Goal: Task Accomplishment & Management: Use online tool/utility

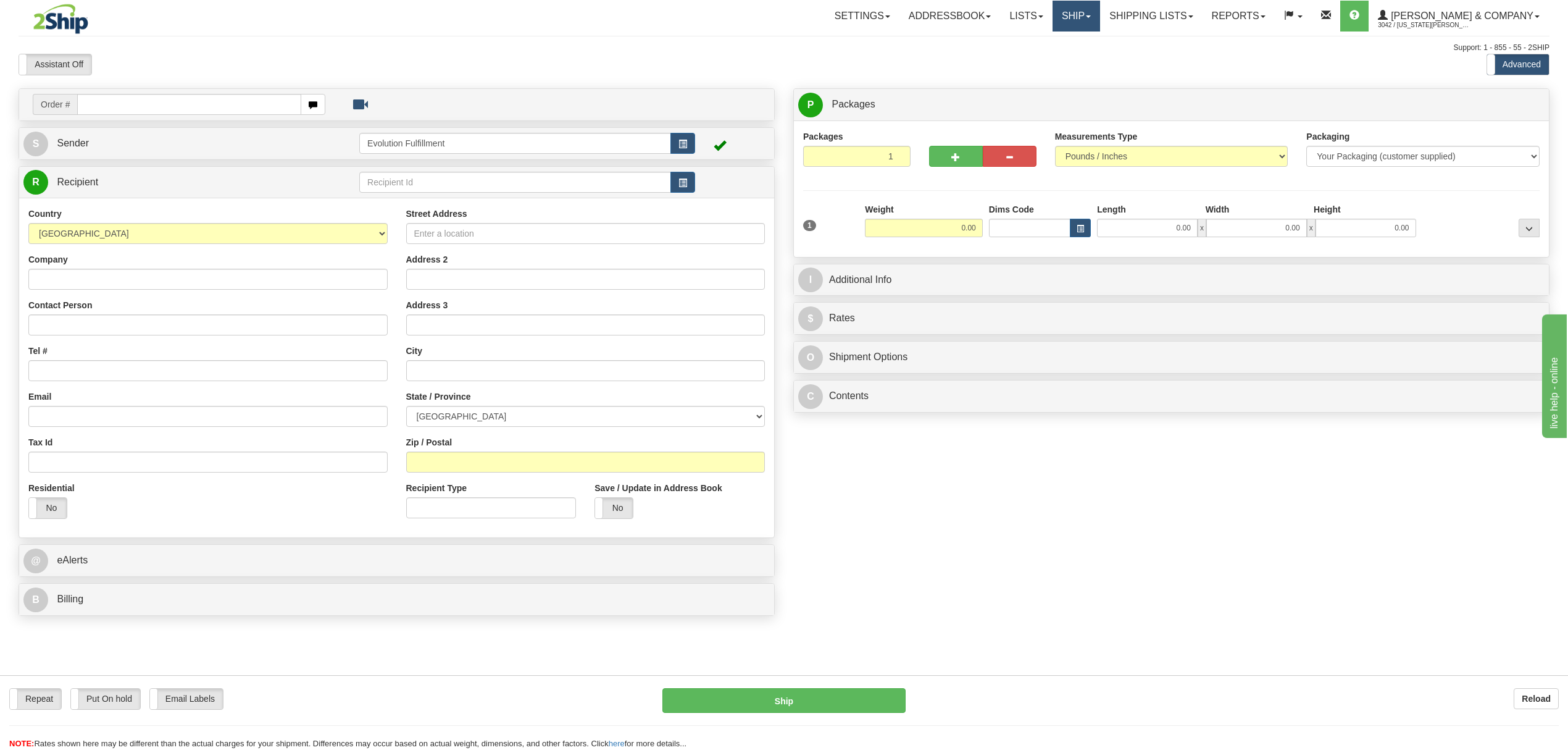
click at [1100, 20] on link "Ship" at bounding box center [1077, 16] width 47 height 31
click at [1087, 62] on span "OnHold / Order Queue" at bounding box center [1043, 58] width 87 height 10
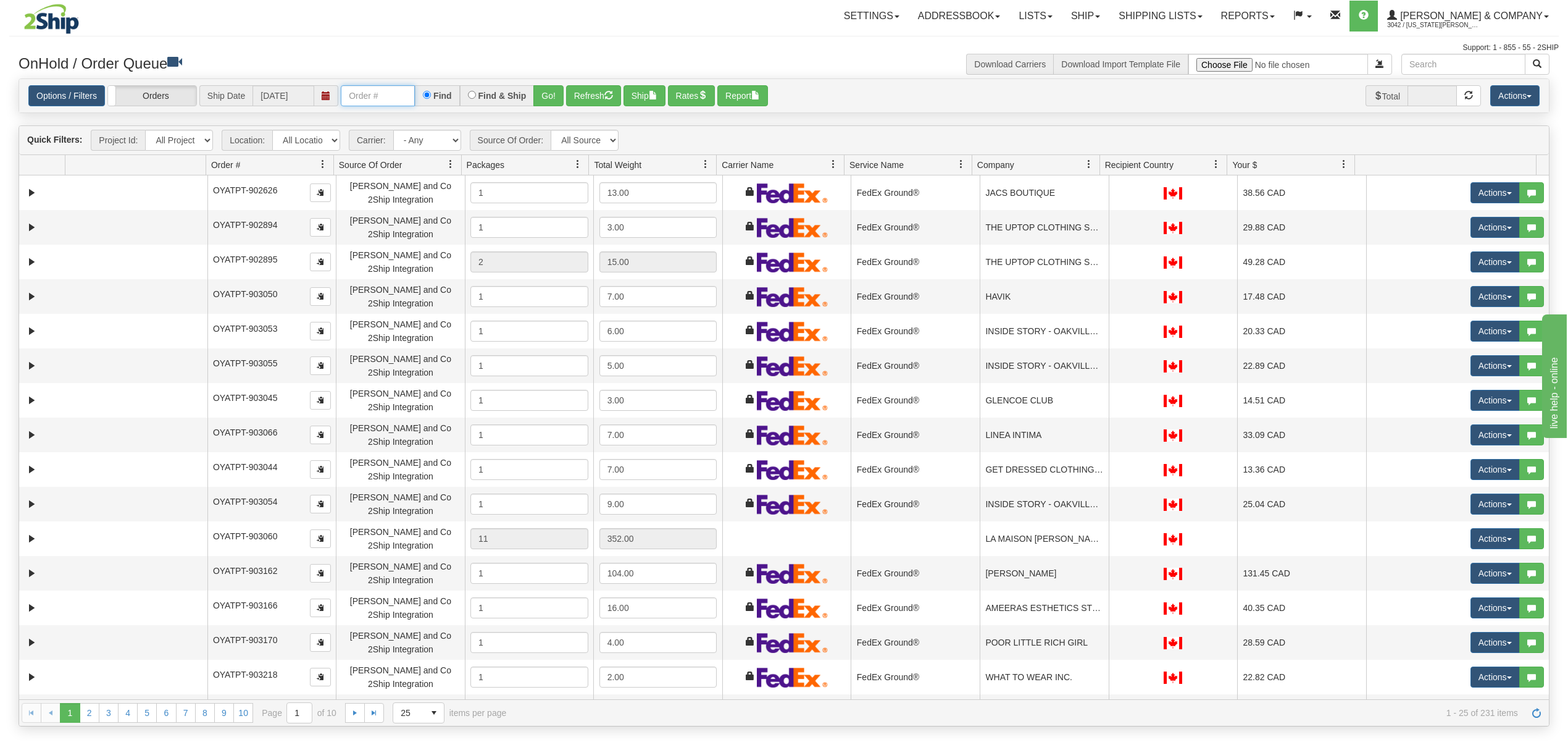
click at [415, 99] on input "text" at bounding box center [377, 95] width 74 height 21
type input "OYATPT-903660"
click at [568, 104] on button "Refresh" at bounding box center [594, 95] width 55 height 21
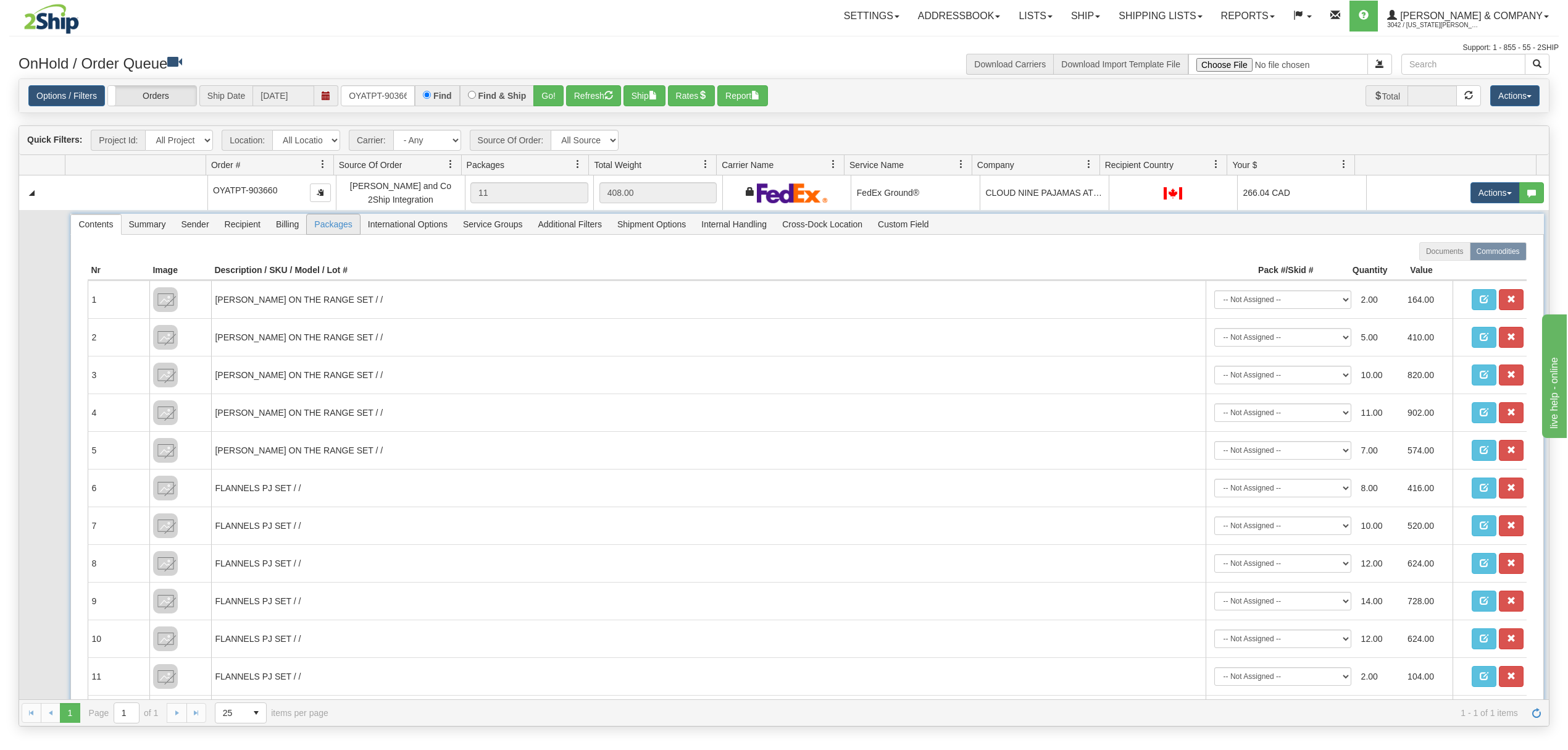
click at [317, 228] on span "Packages" at bounding box center [332, 225] width 52 height 20
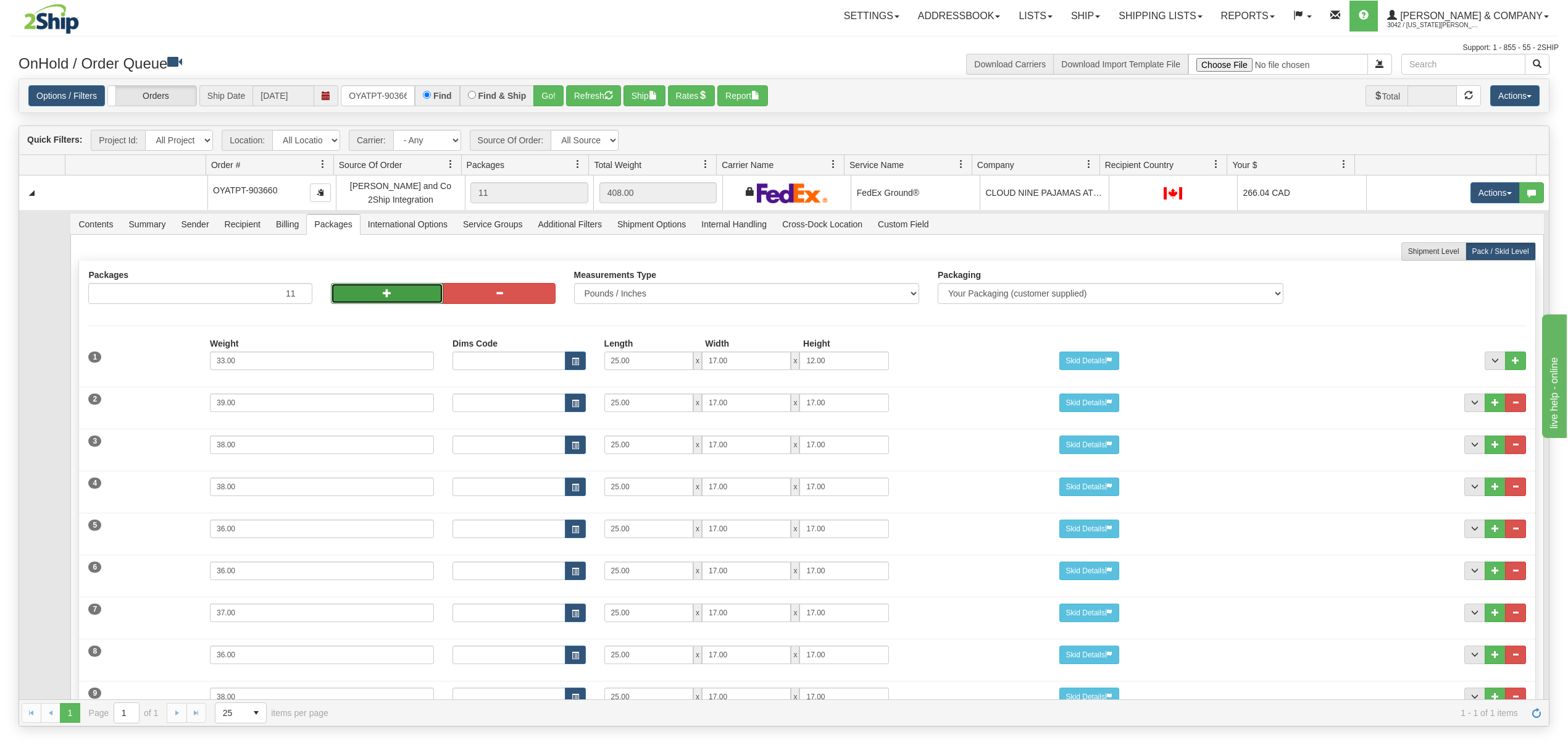
click at [339, 294] on button "button" at bounding box center [386, 293] width 112 height 21
type input "13"
click at [339, 294] on button "button" at bounding box center [386, 293] width 112 height 21
type input "15"
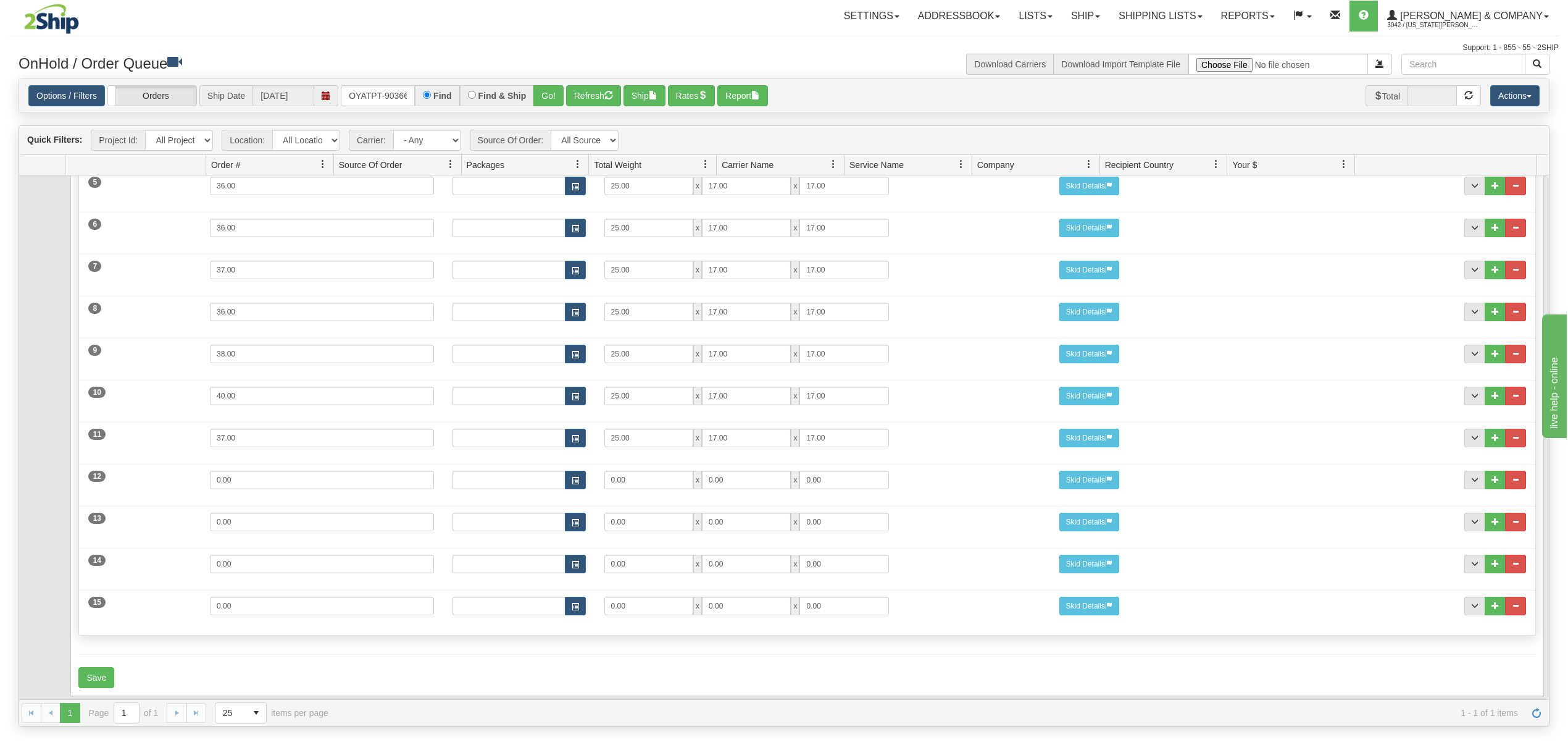
scroll to position [366, 0]
drag, startPoint x: 252, startPoint y: 470, endPoint x: 143, endPoint y: 473, distance: 109.0
click at [143, 473] on div "12 Weight 0.00 Dims Code Length Width Height 0.00 x 0.00 x" at bounding box center [807, 478] width 1456 height 41
type input "44"
type input "25"
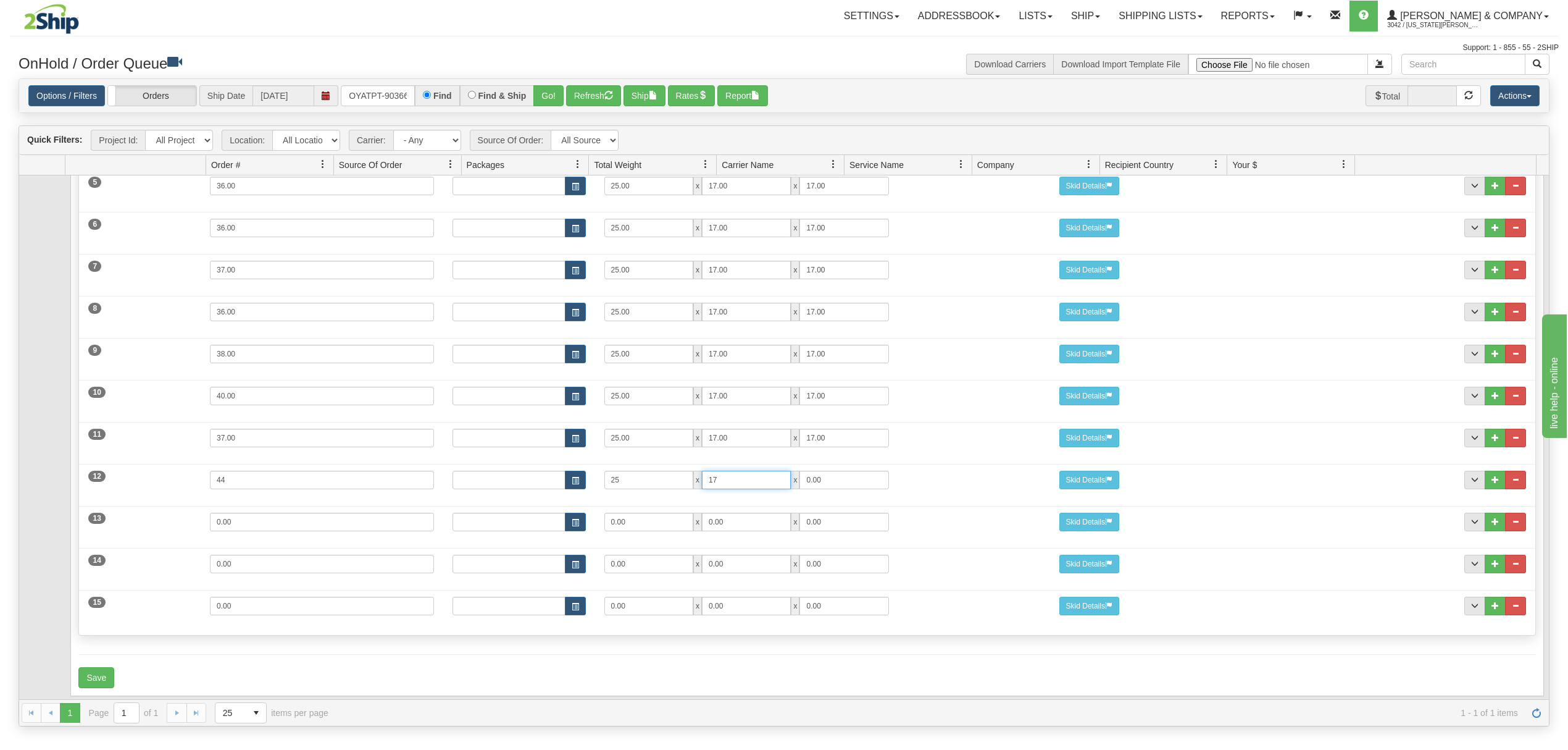
type input "17"
drag, startPoint x: 258, startPoint y: 512, endPoint x: 142, endPoint y: 507, distance: 116.1
click at [142, 507] on div "13 Weight 0.00 Dims Code Length Width Height 0.00 x 0.00 x" at bounding box center [807, 520] width 1456 height 41
type input "13"
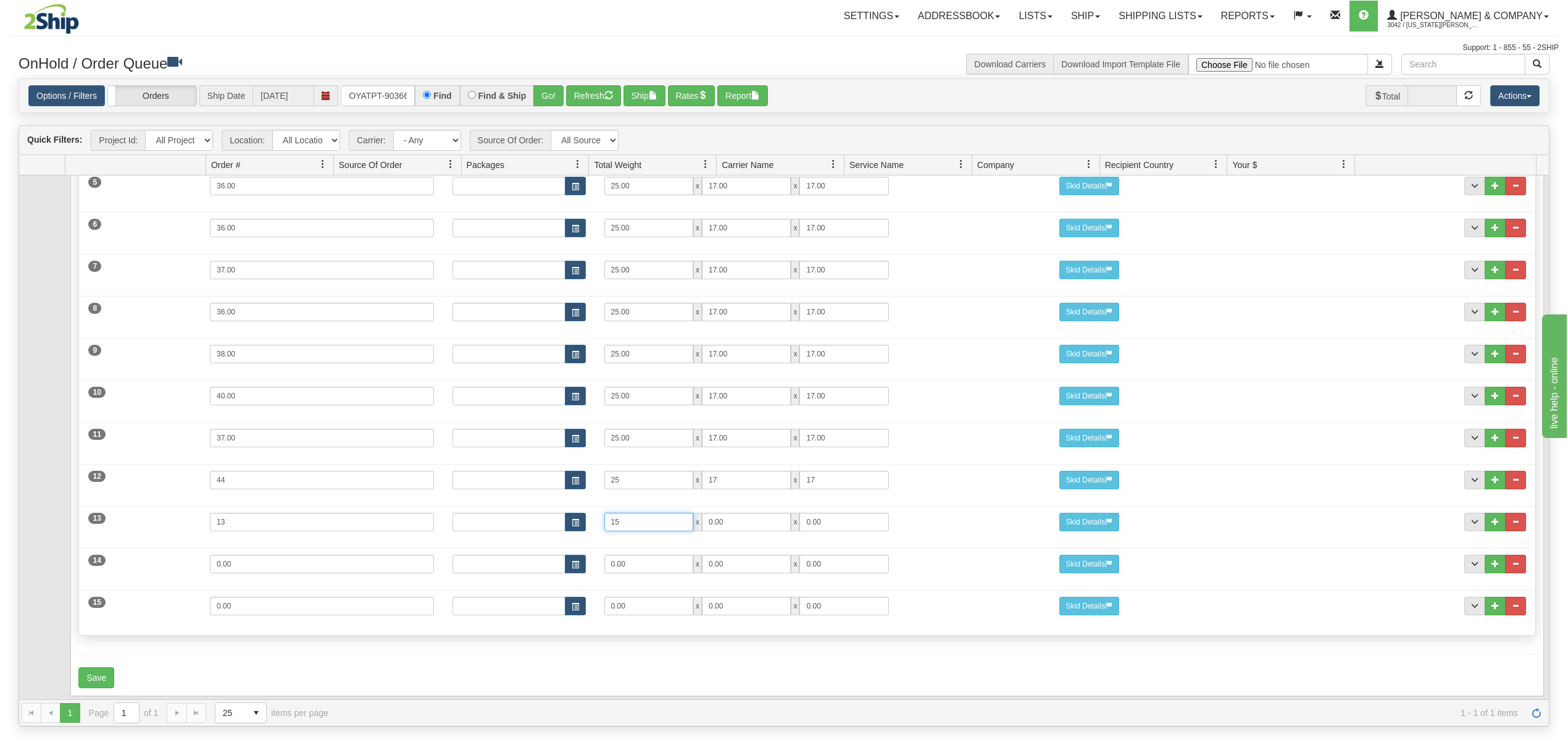
type input "15"
type input "11"
drag, startPoint x: 262, startPoint y: 552, endPoint x: 72, endPoint y: 550, distance: 190.0
click at [72, 550] on div "Shipment Level Pack / Skid Level Packages 15 15 Measurements Type" at bounding box center [806, 294] width 1473 height 804
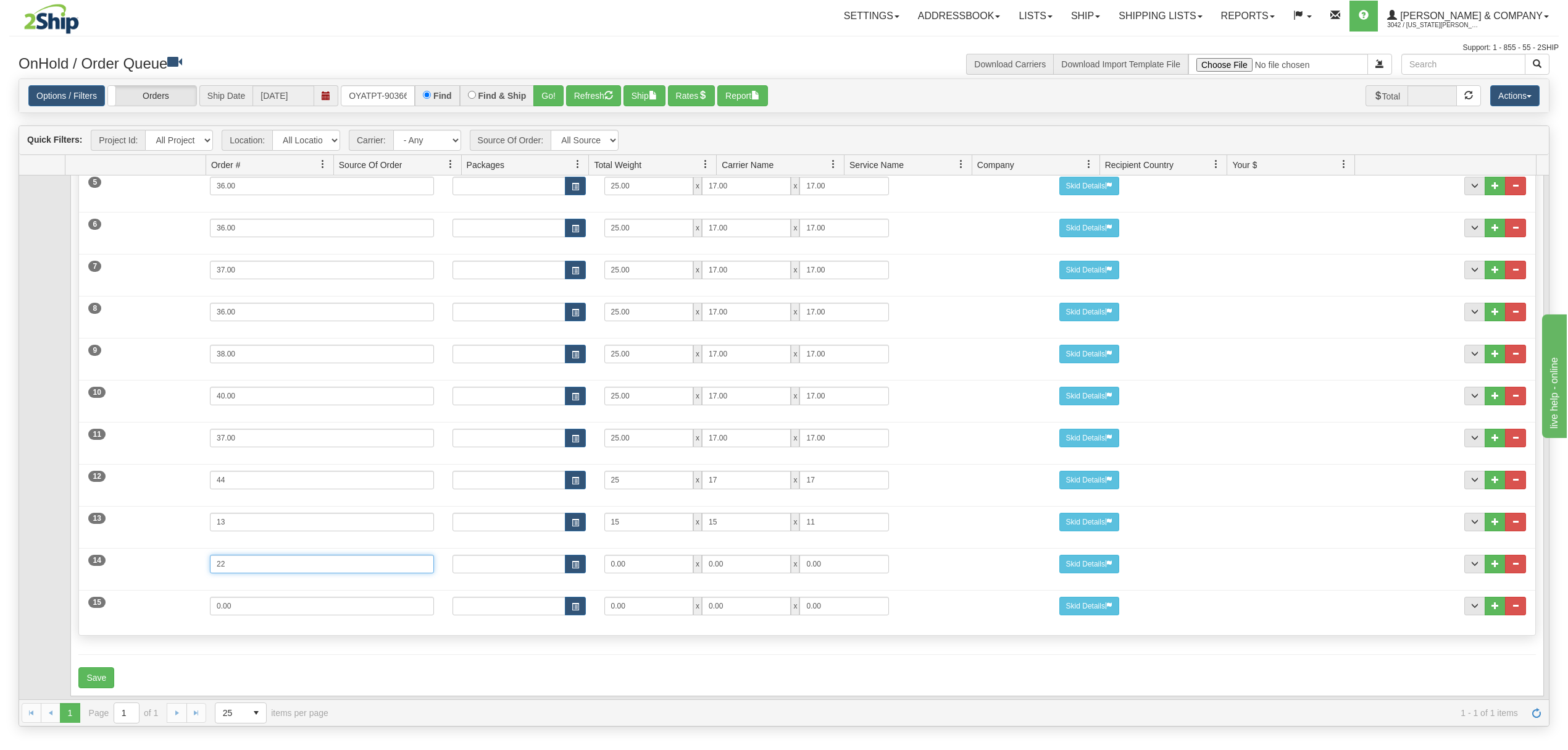
type input "22"
type input "25"
type input "17"
drag, startPoint x: 246, startPoint y: 597, endPoint x: 136, endPoint y: 590, distance: 110.2
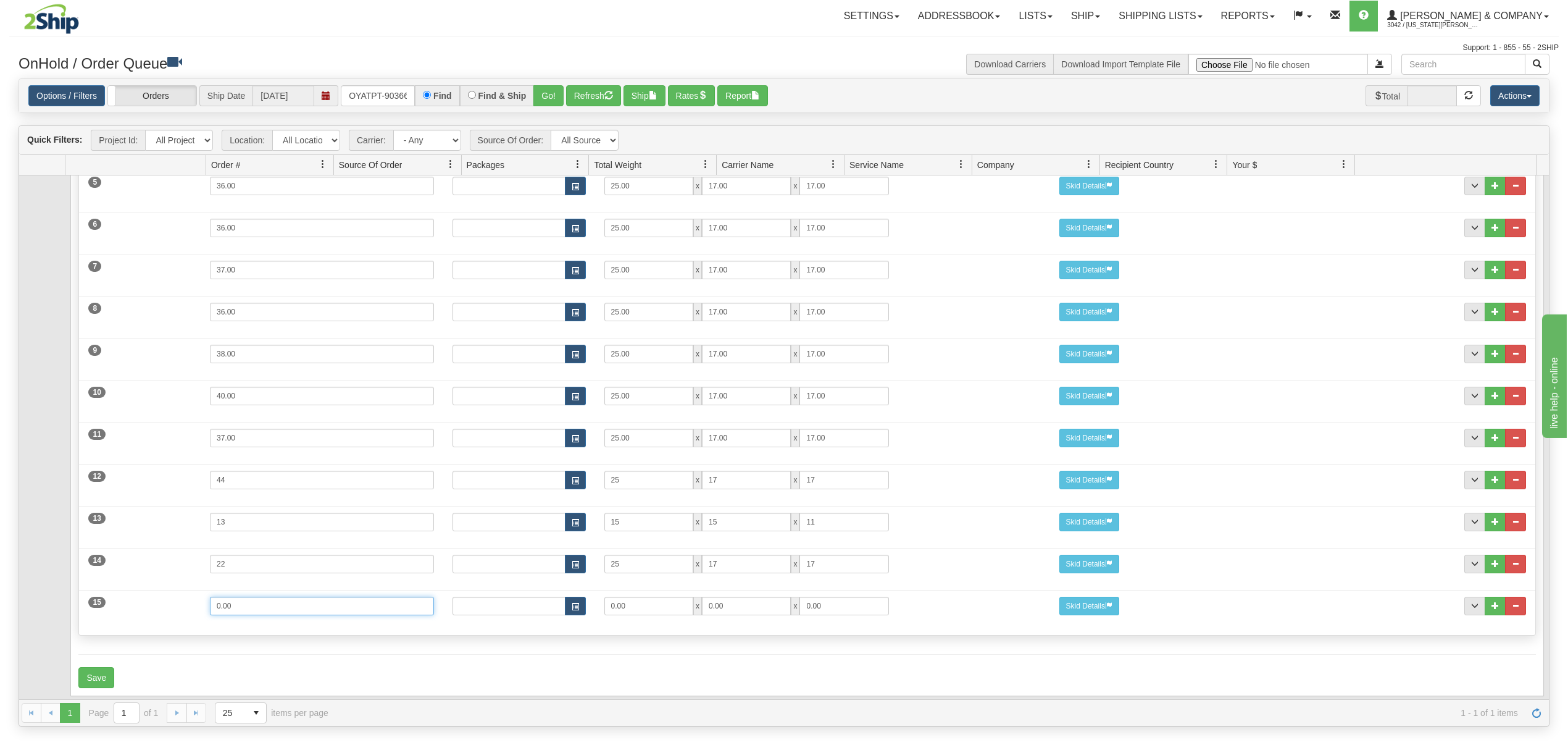
click at [136, 590] on div "15 Weight 0.00 Dims Code Length Width Height 0.00 x 0.00 x" at bounding box center [807, 604] width 1456 height 41
type input "11"
type input "15"
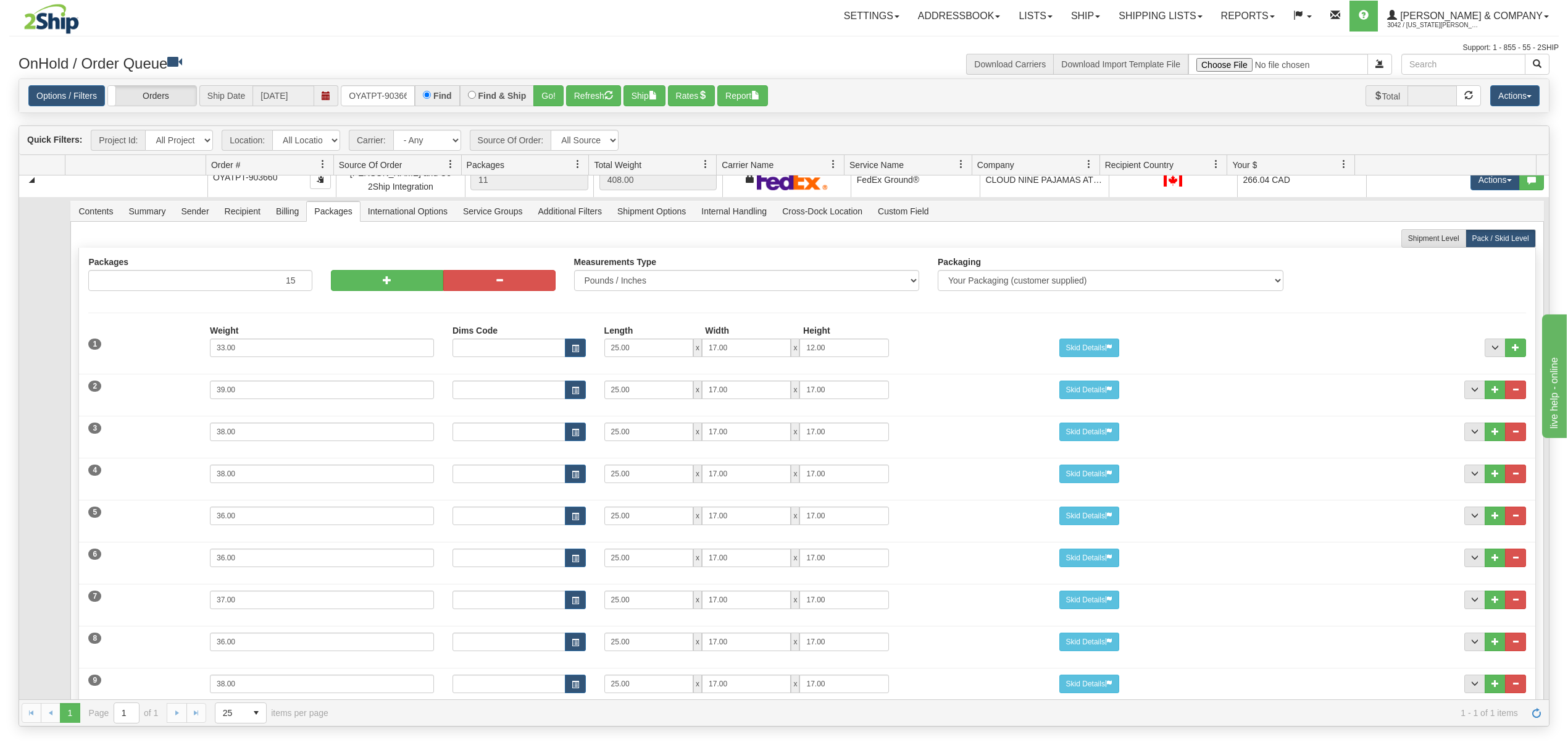
scroll to position [0, 0]
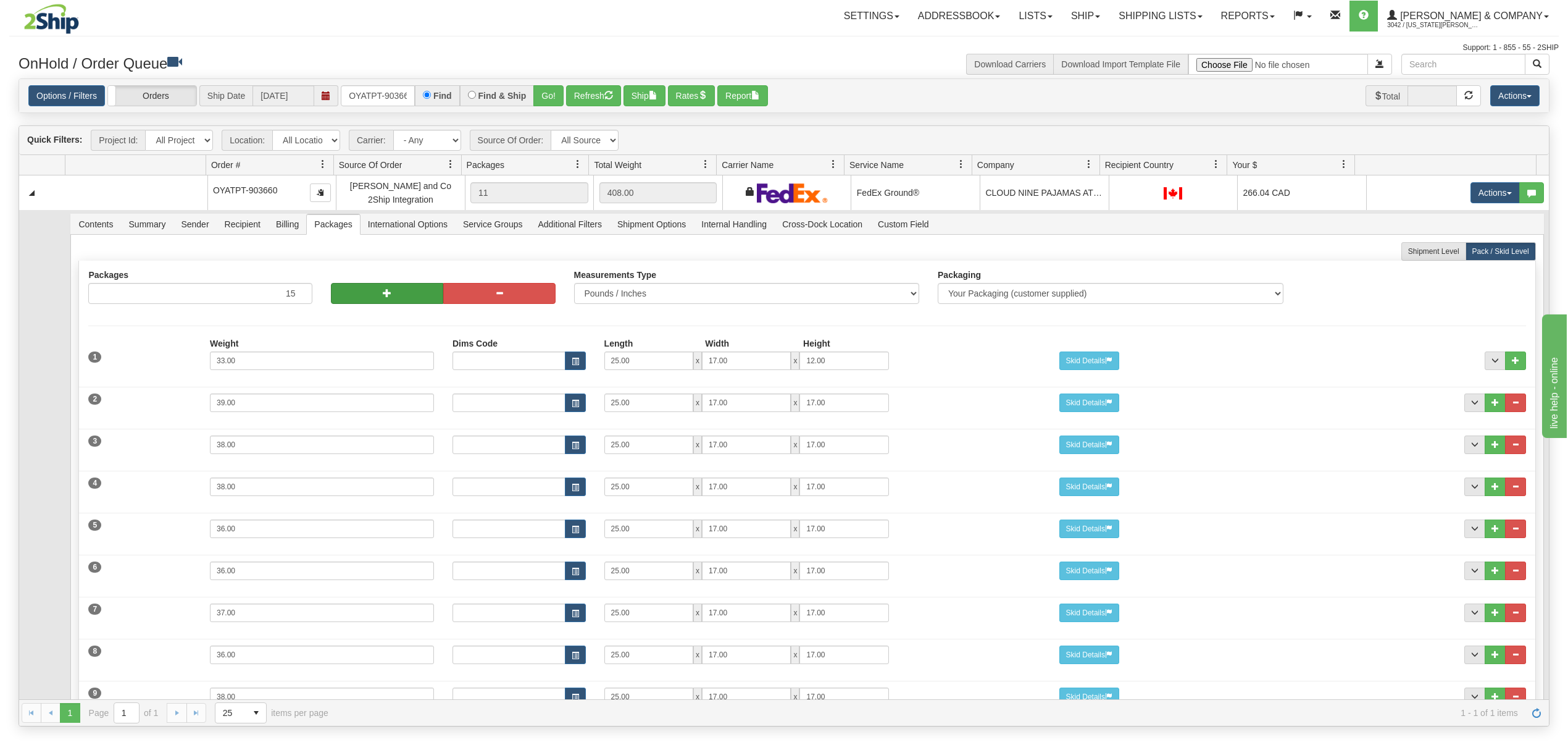
type input "15"
click at [391, 290] on button "button" at bounding box center [386, 293] width 112 height 21
type input "16"
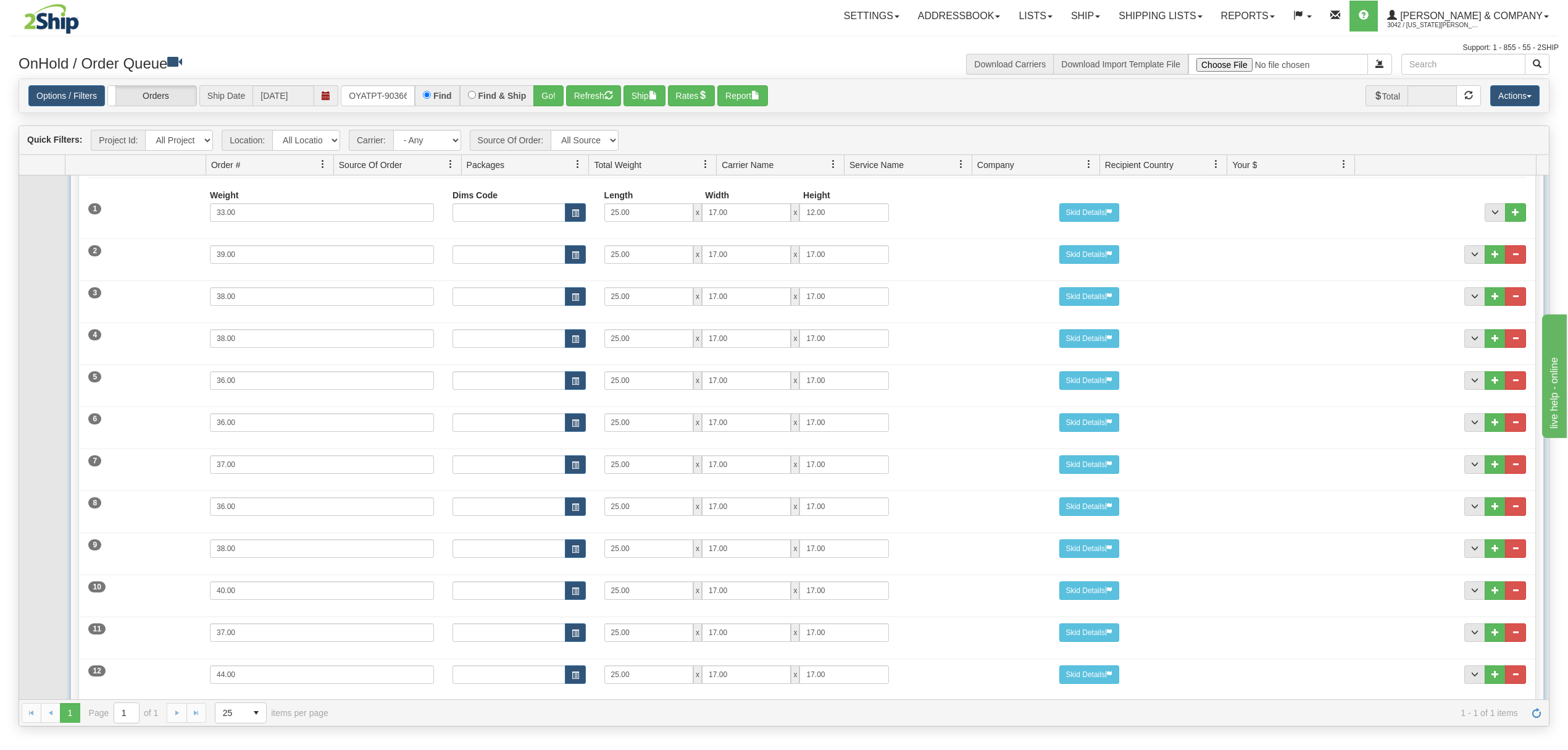
scroll to position [408, 0]
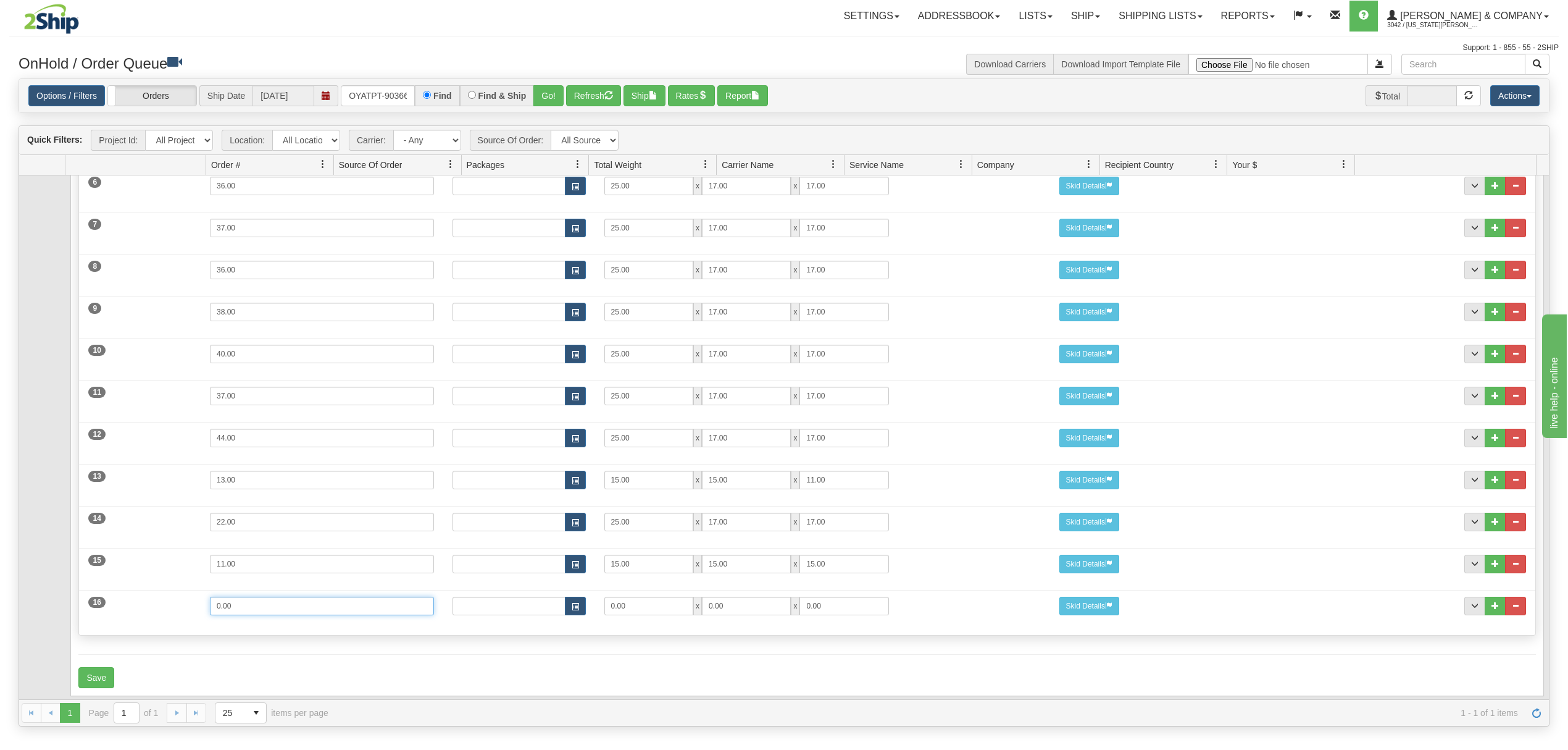
drag, startPoint x: 256, startPoint y: 596, endPoint x: 125, endPoint y: 590, distance: 131.1
click at [125, 590] on div "16 Weight 0.00 Dims Code Length Width Height 0.00 x 0.00 x" at bounding box center [807, 604] width 1456 height 41
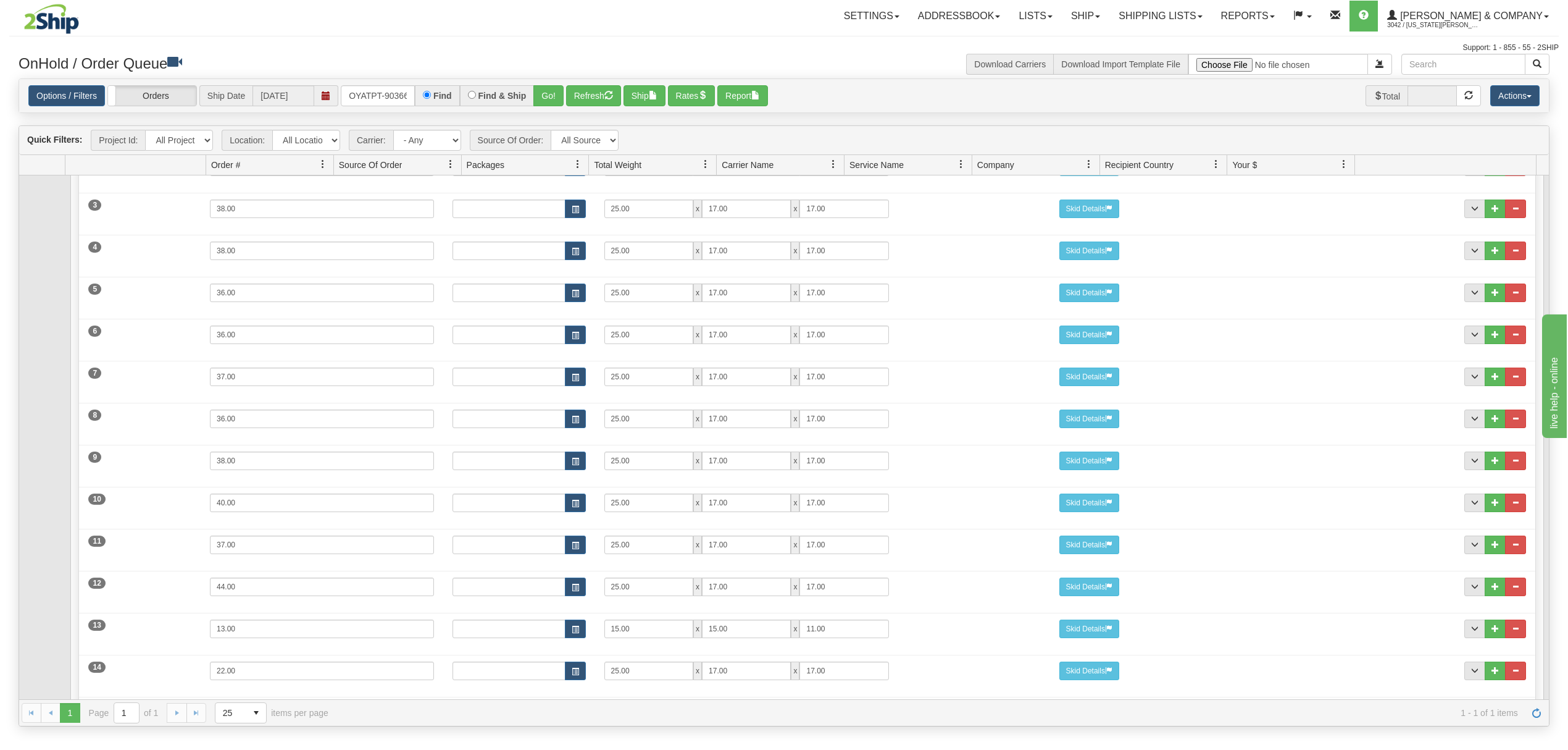
scroll to position [0, 0]
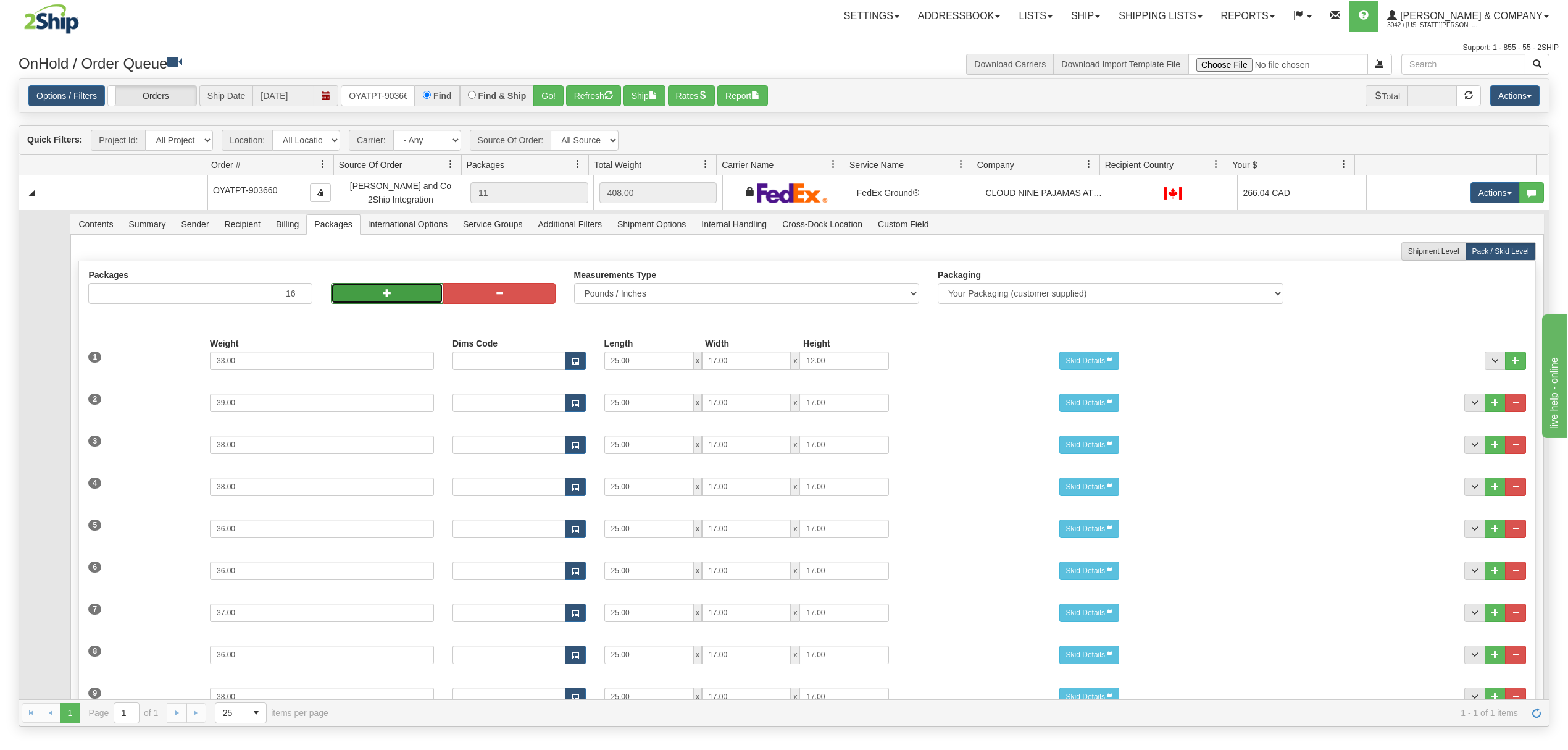
click at [389, 290] on button "button" at bounding box center [386, 293] width 112 height 21
type input "17"
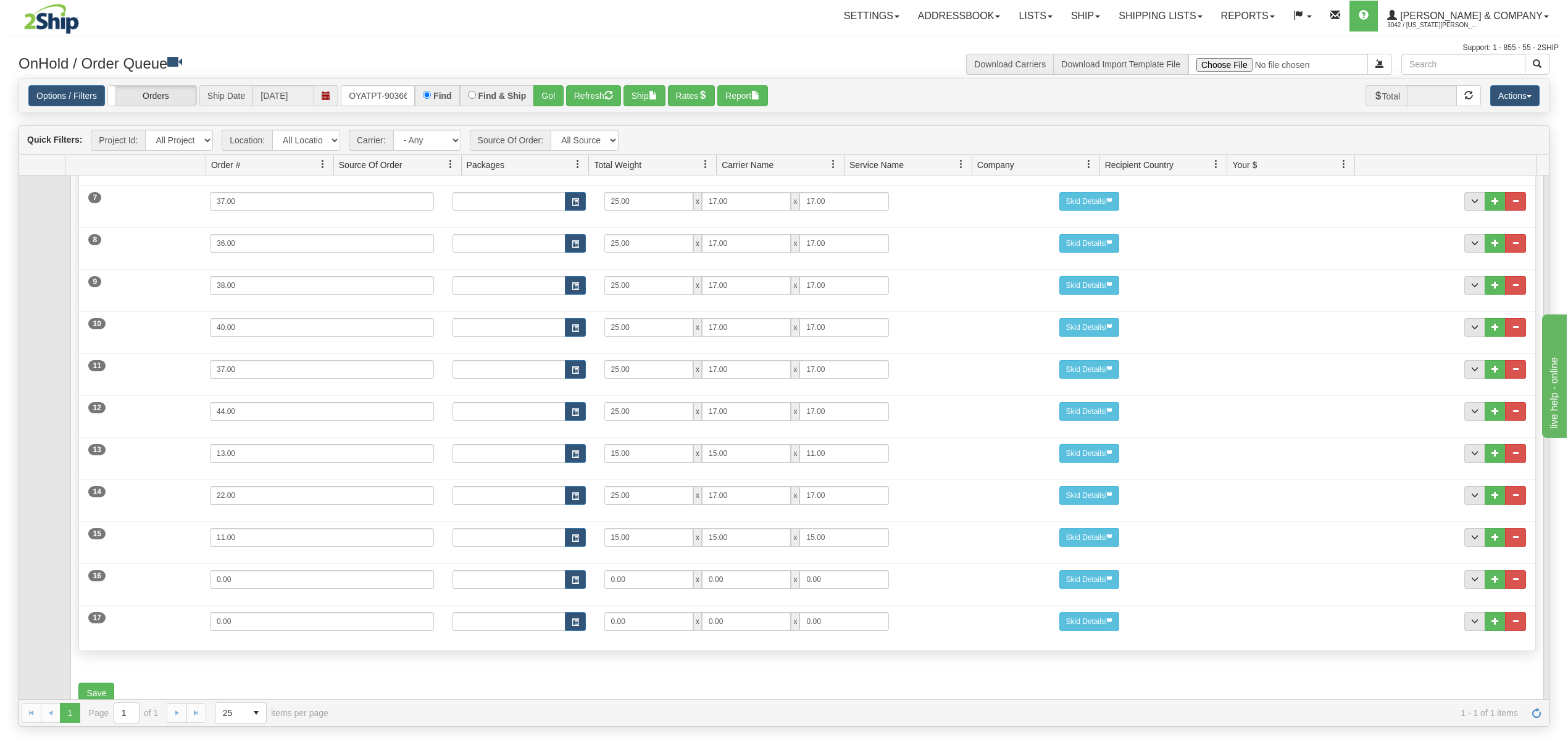
scroll to position [452, 0]
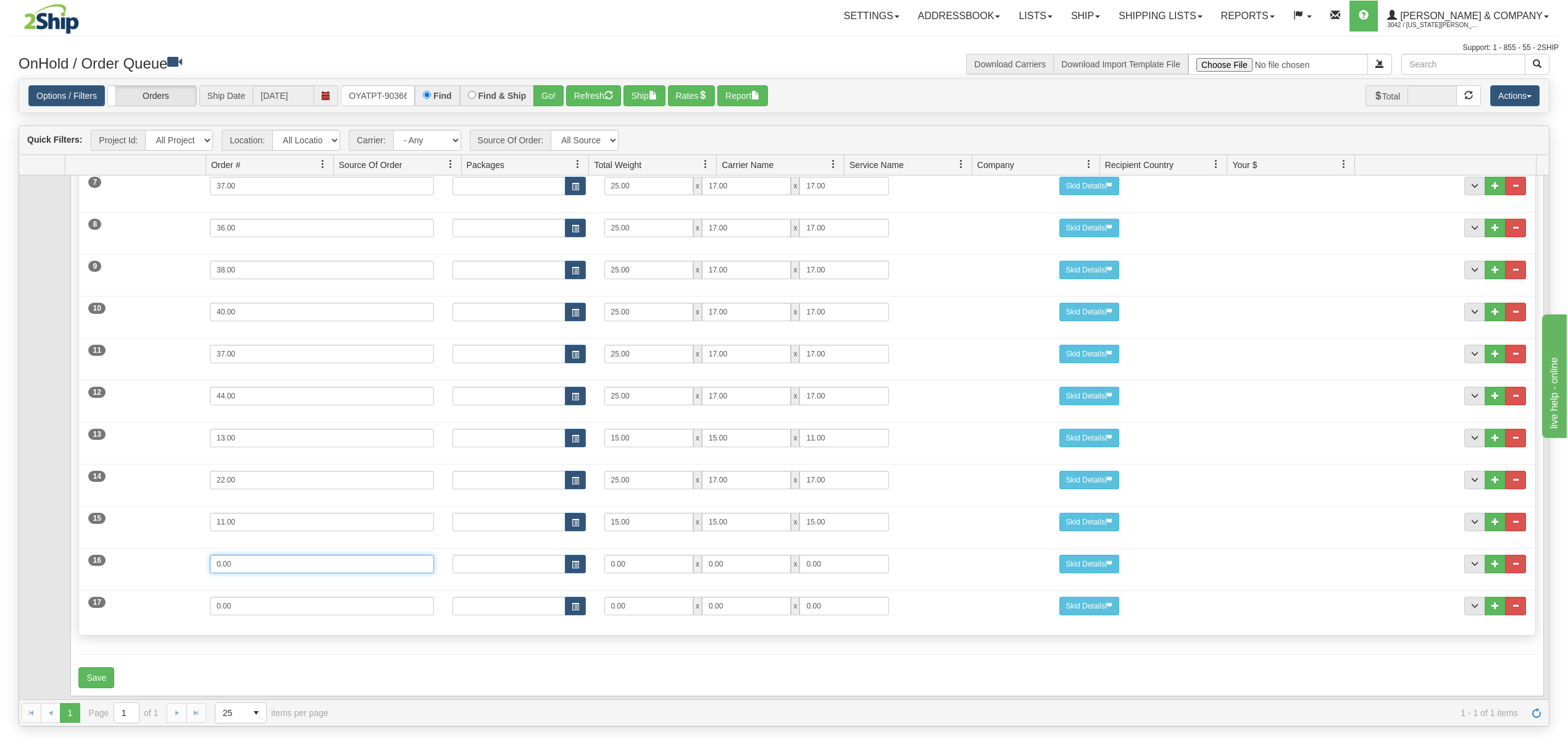
drag, startPoint x: 263, startPoint y: 548, endPoint x: 116, endPoint y: 550, distance: 147.0
click at [116, 550] on div "16 Weight 0.00 Dims Code Length Width Height 0.00 x 0.00 x" at bounding box center [807, 562] width 1456 height 41
type input "24"
type input "25"
type input "17"
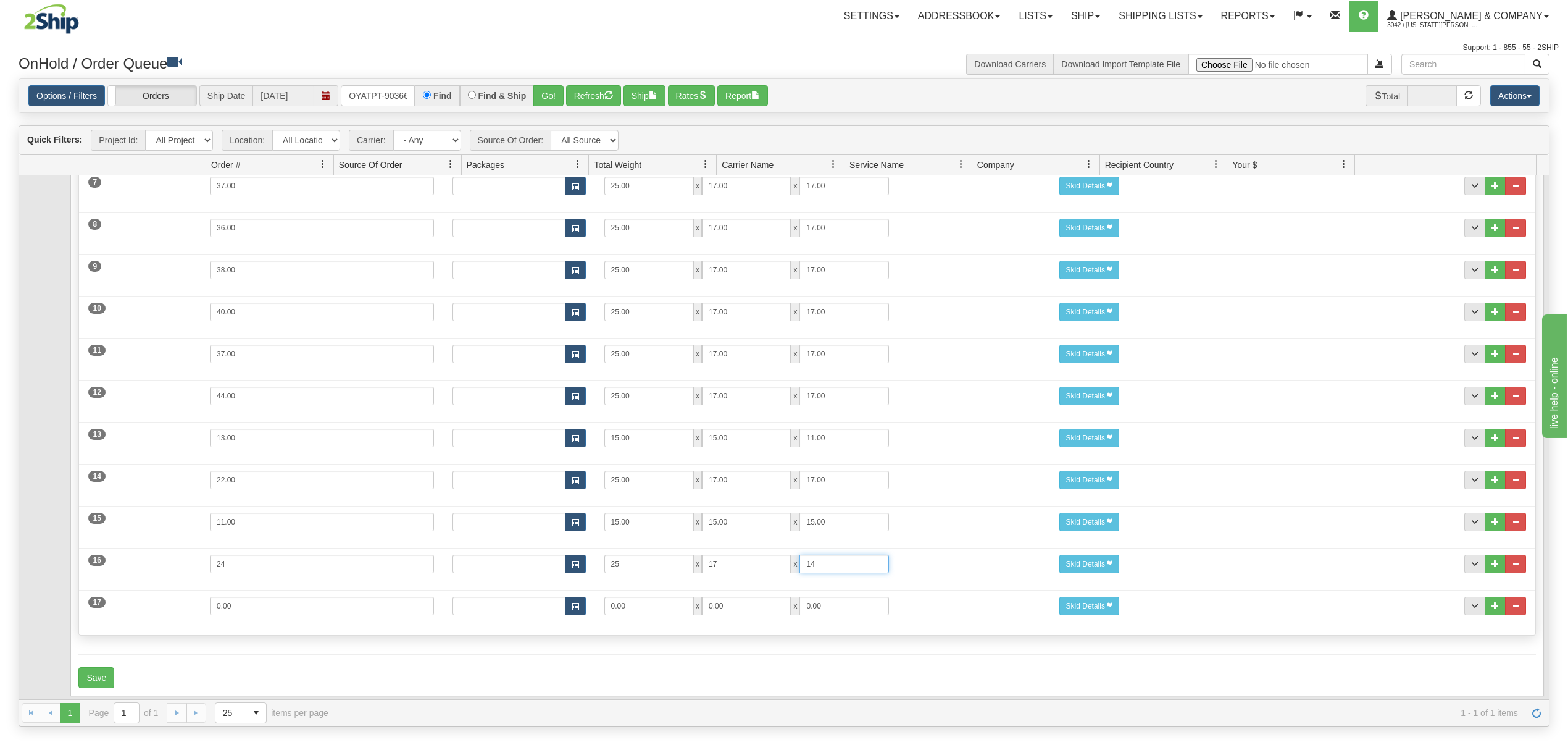
type input "14"
drag, startPoint x: 245, startPoint y: 586, endPoint x: 139, endPoint y: 582, distance: 106.1
click at [139, 584] on div "17 Weight 0.00 Dims Code Length Width Height 0.00 x 0.00 x" at bounding box center [807, 604] width 1456 height 41
type input "15"
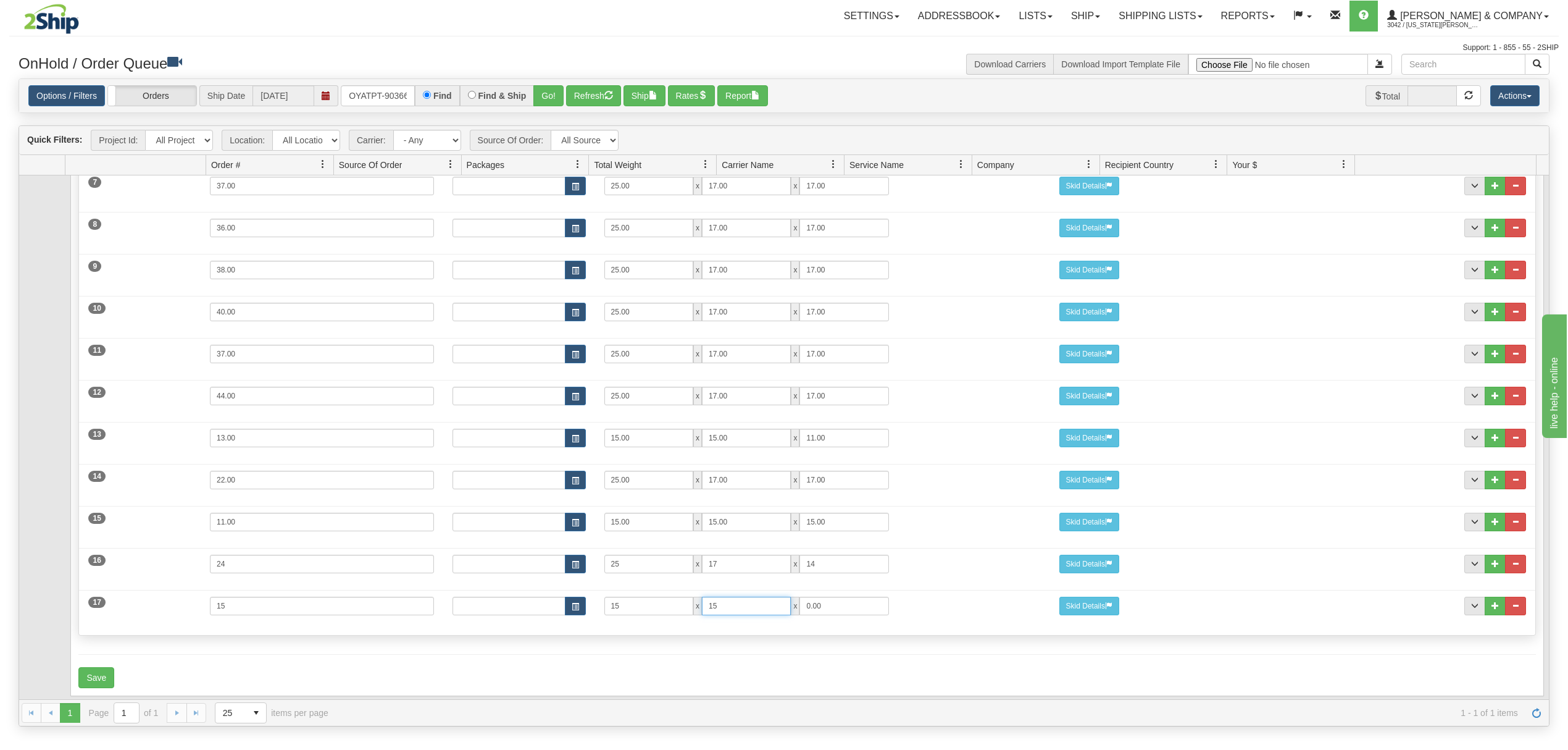
type input "15"
type input "13"
click at [331, 645] on form "Shipment Level Pack / Skid Level Packages 17 17" at bounding box center [806, 251] width 1457 height 872
click at [94, 667] on button "Save" at bounding box center [96, 677] width 36 height 21
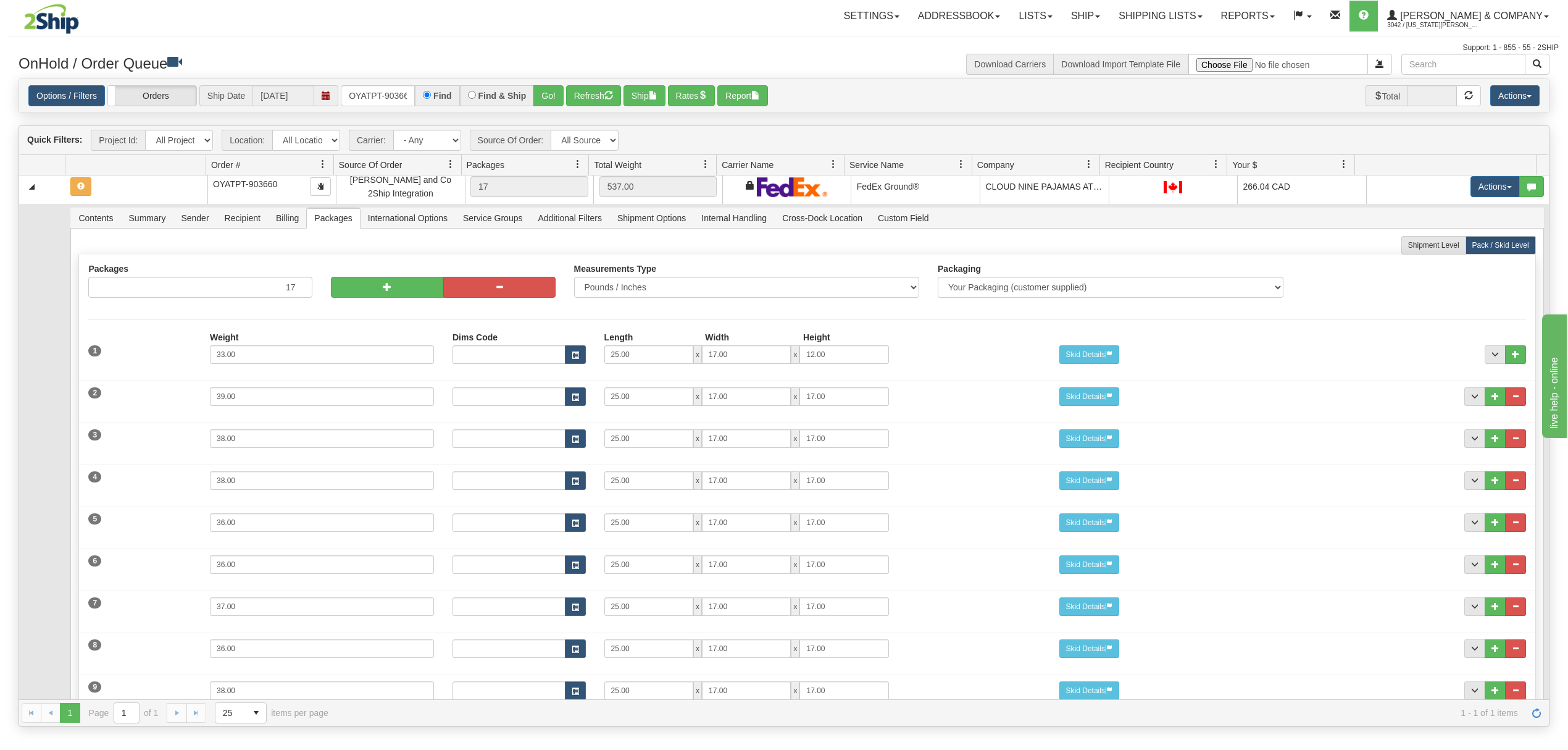
scroll to position [0, 0]
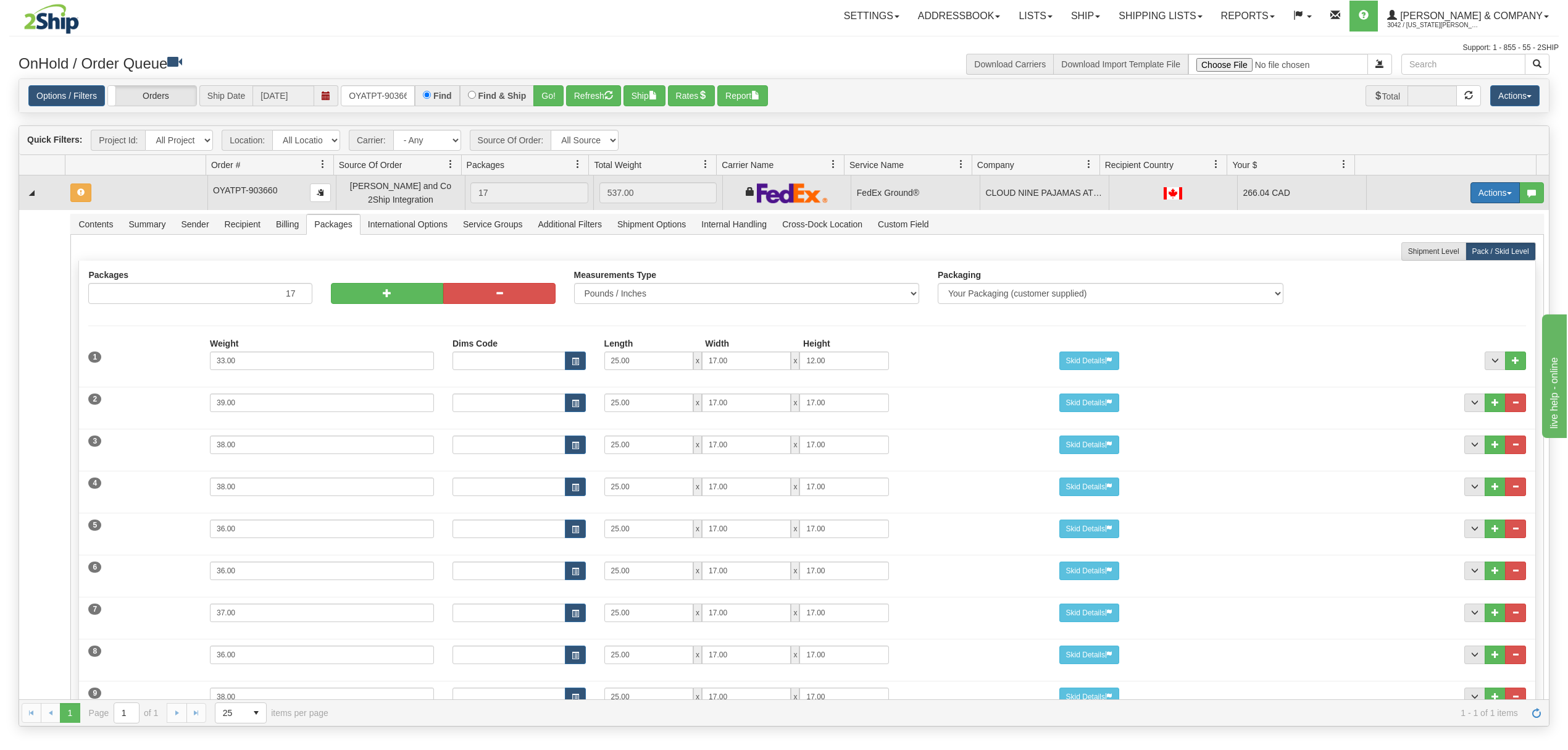
click at [1482, 198] on button "Actions" at bounding box center [1495, 192] width 49 height 21
click at [1465, 248] on span "Rate All Services" at bounding box center [1469, 248] width 74 height 10
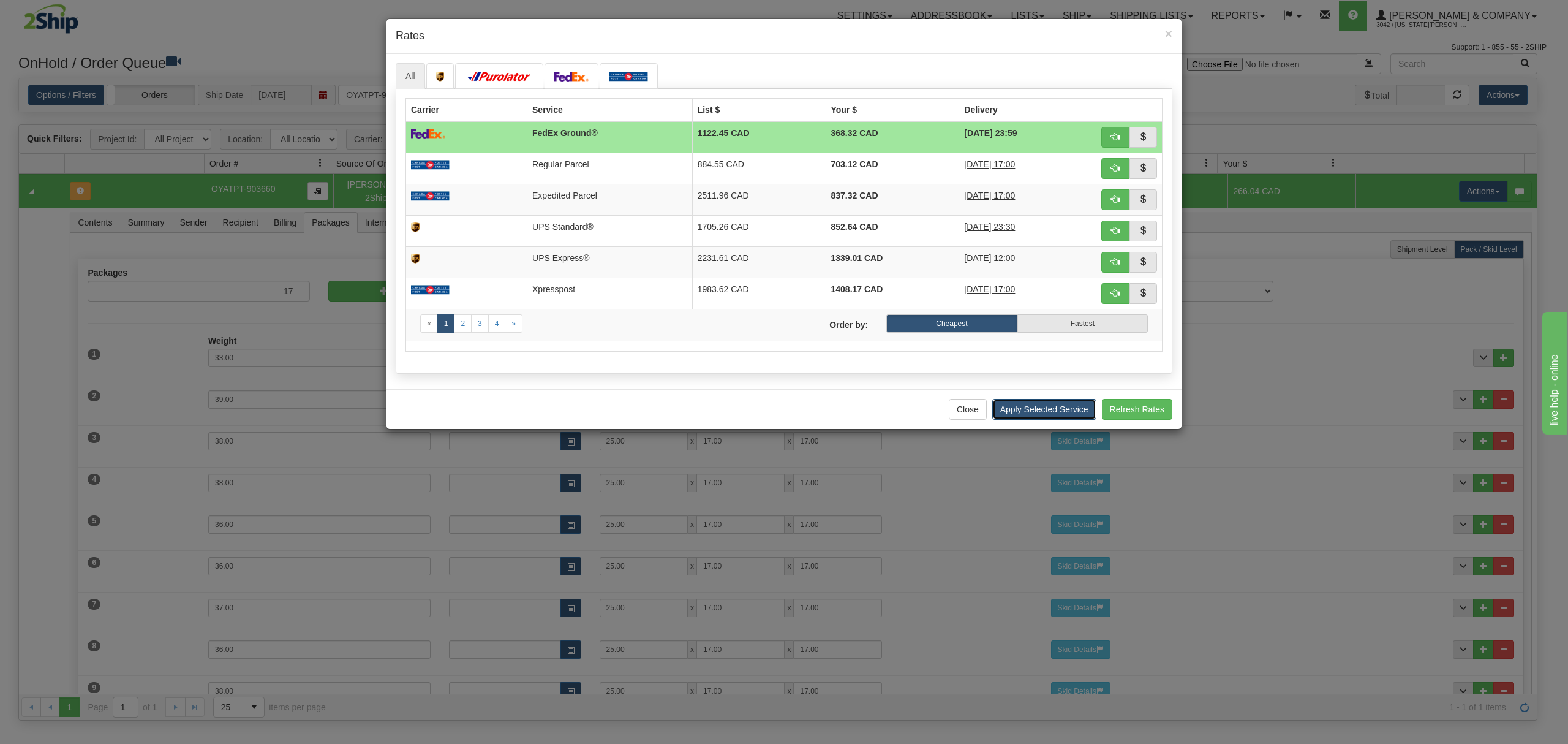
click at [1039, 405] on button "Apply Selected Service" at bounding box center [1044, 409] width 104 height 21
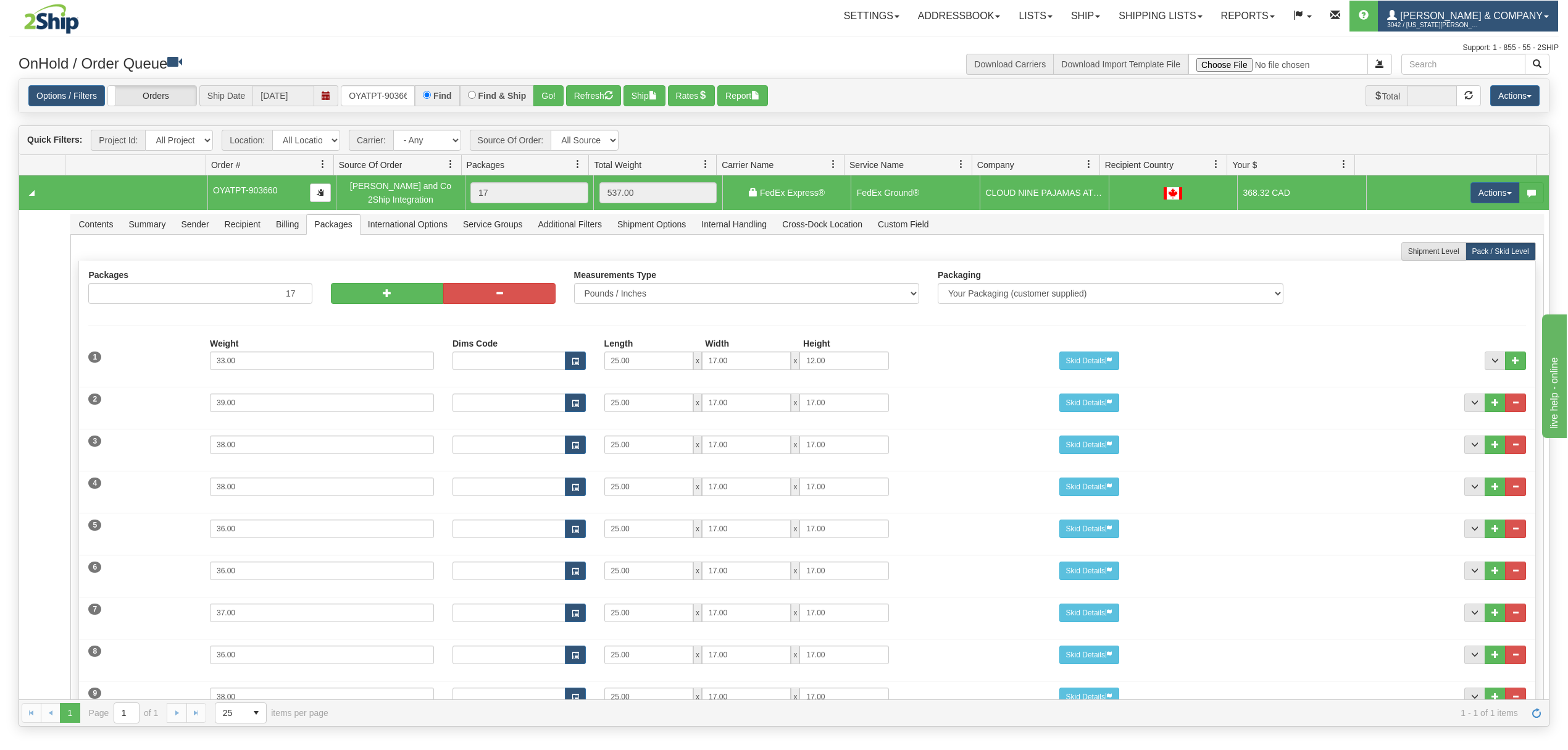
drag, startPoint x: 1489, startPoint y: 18, endPoint x: 1501, endPoint y: 23, distance: 13.0
click at [1479, 19] on span "3042 / [US_STATE][PERSON_NAME]" at bounding box center [1433, 26] width 92 height 13
click at [1504, 65] on link "MULTI-FACTOR AUTH" at bounding box center [1495, 59] width 125 height 16
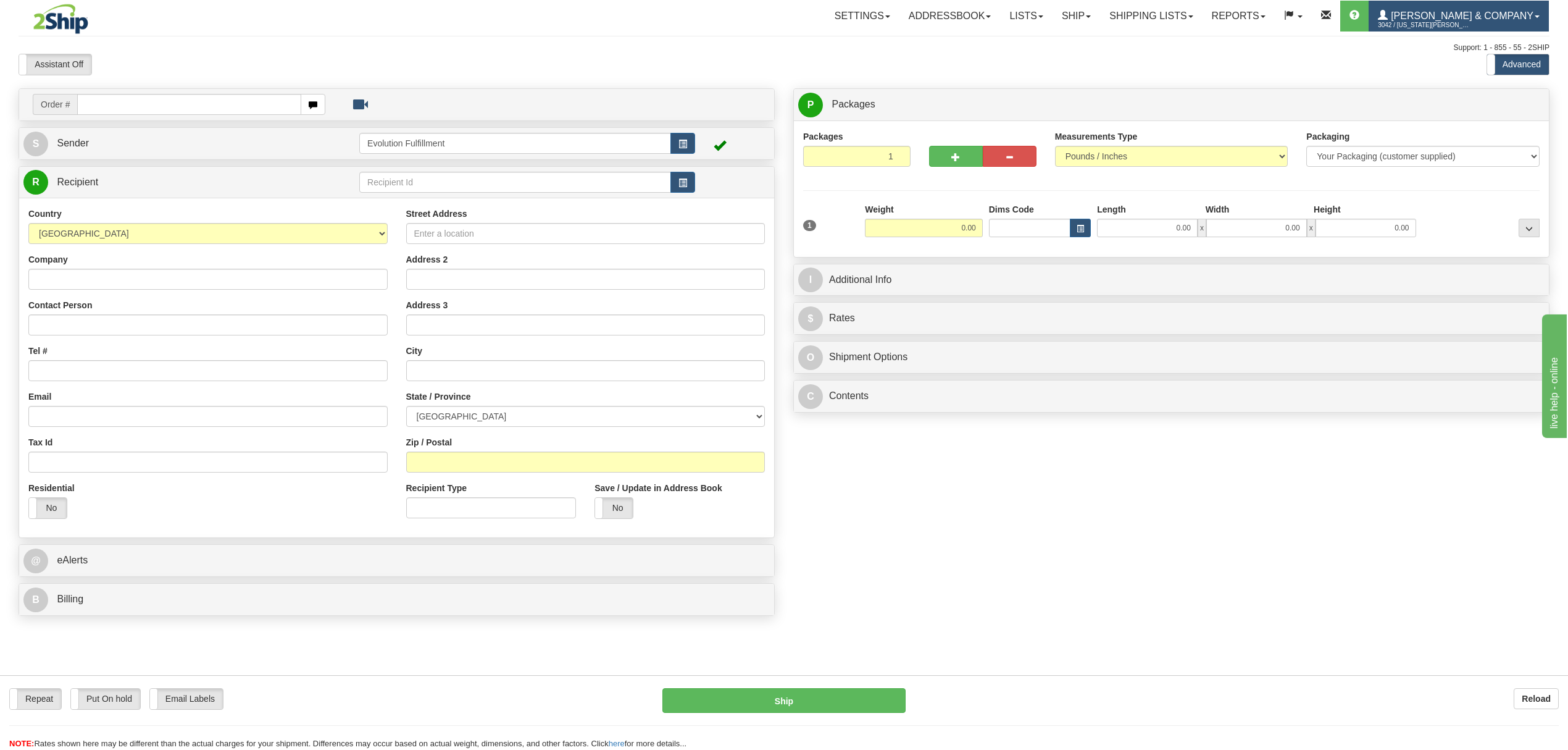
drag, startPoint x: 1514, startPoint y: 8, endPoint x: 1511, endPoint y: 39, distance: 31.1
click at [1515, 8] on link "[PERSON_NAME] & Company 3042 / [US_STATE] [PERSON_NAME]" at bounding box center [1458, 16] width 180 height 31
click at [1492, 70] on link "LOG OUT" at bounding box center [1486, 76] width 125 height 16
